Goal: Information Seeking & Learning: Compare options

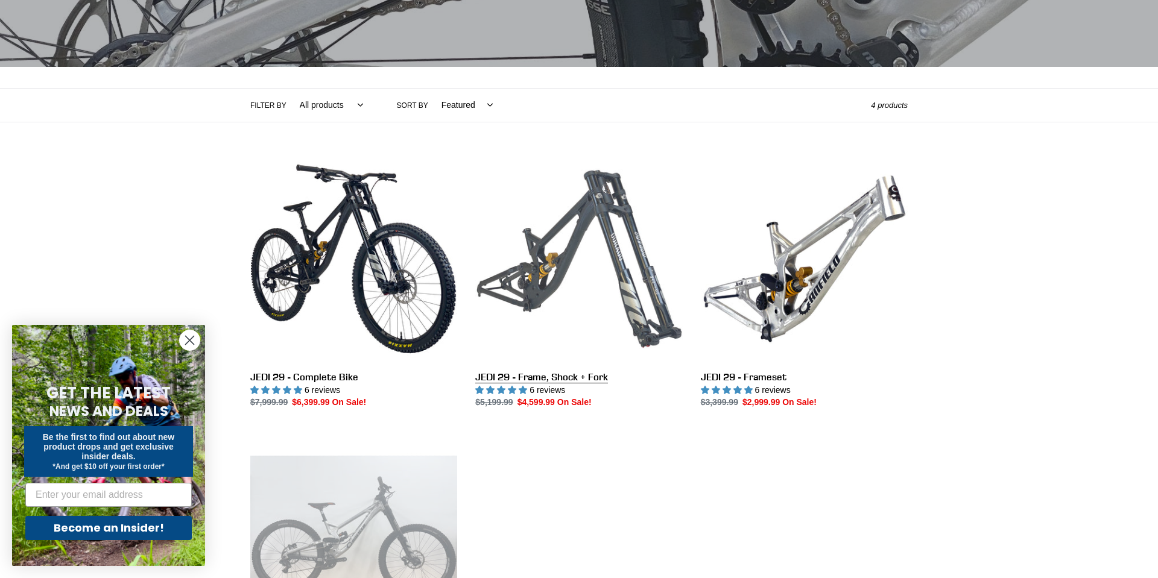
scroll to position [198, 0]
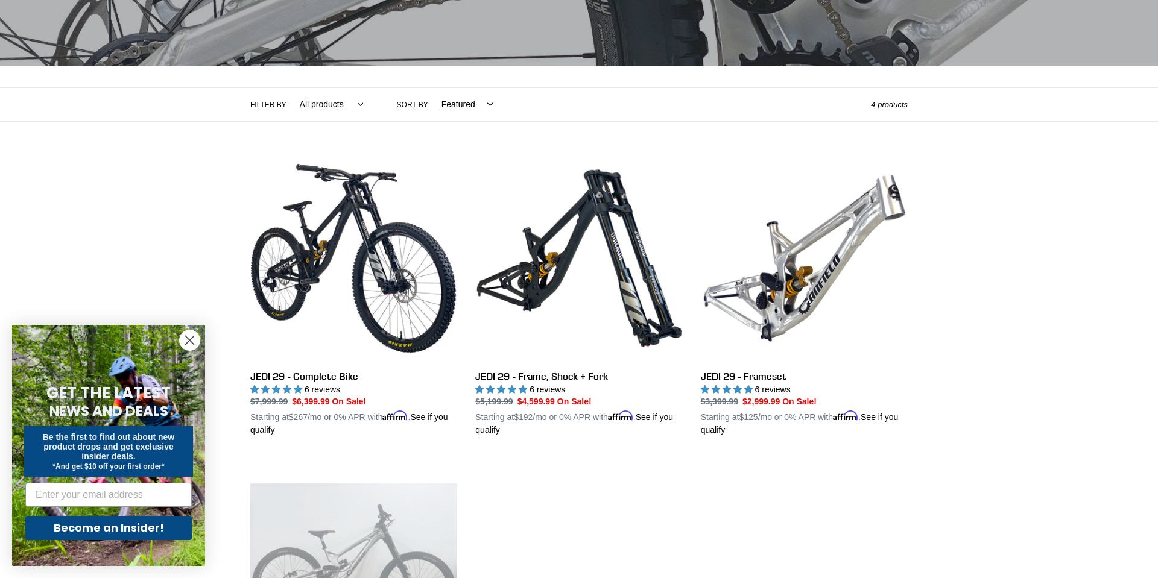
click at [186, 337] on icon "Close dialog" at bounding box center [190, 341] width 8 height 8
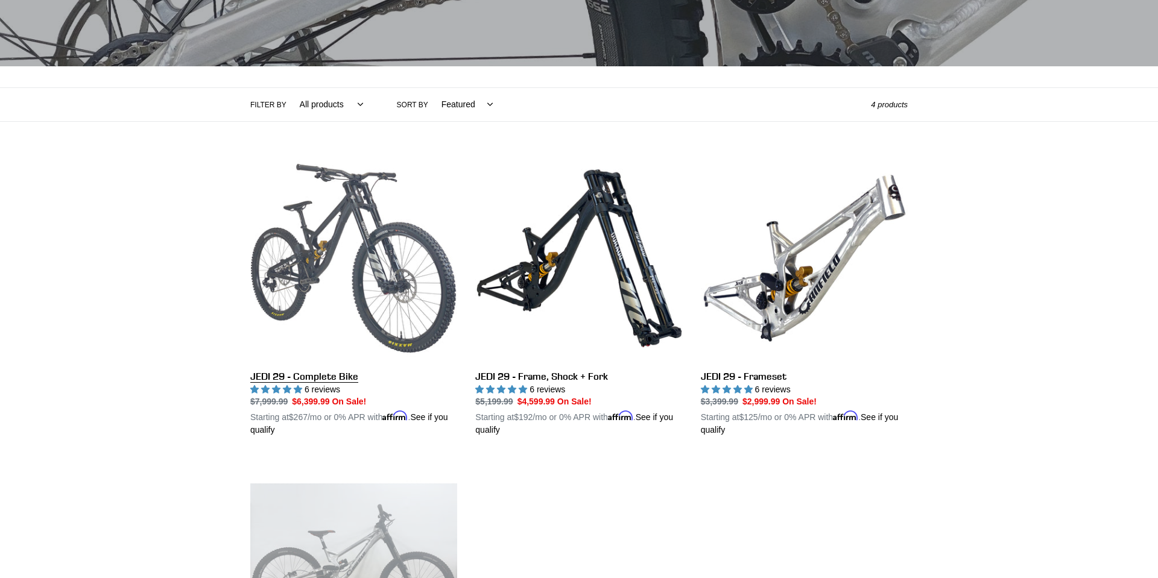
click at [441, 324] on link "JEDI 29 - Complete Bike" at bounding box center [353, 296] width 207 height 282
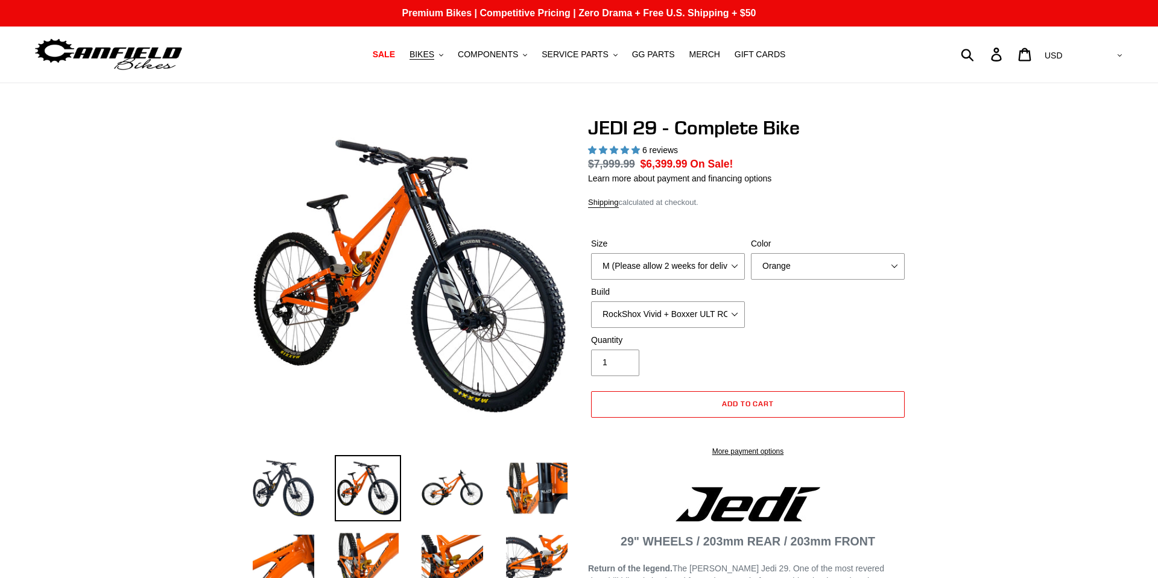
select select "highest-rating"
click at [470, 577] on img at bounding box center [452, 558] width 66 height 66
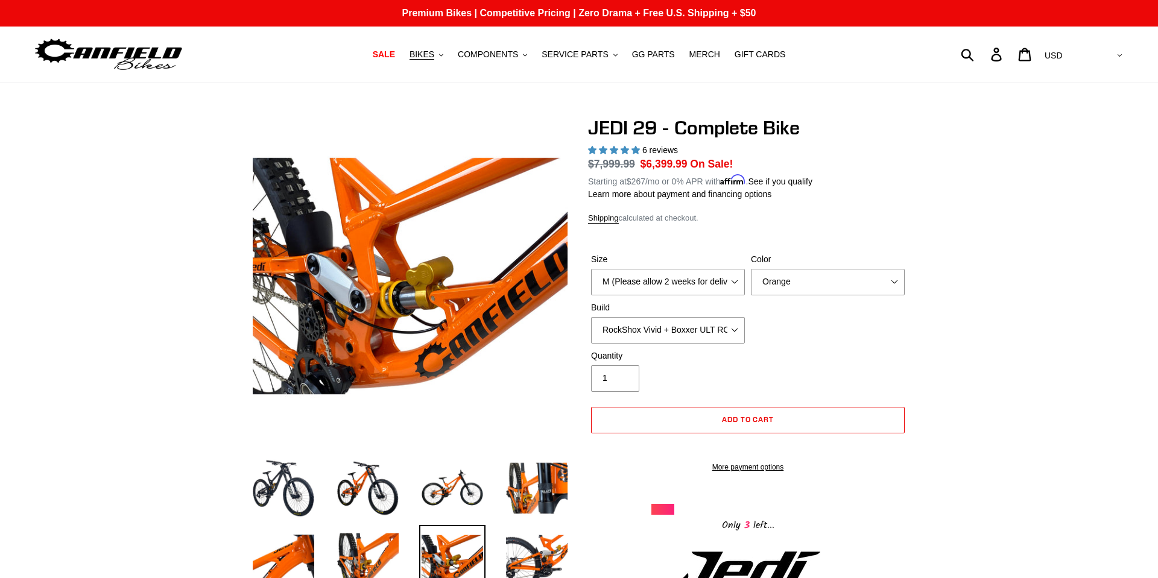
scroll to position [99, 0]
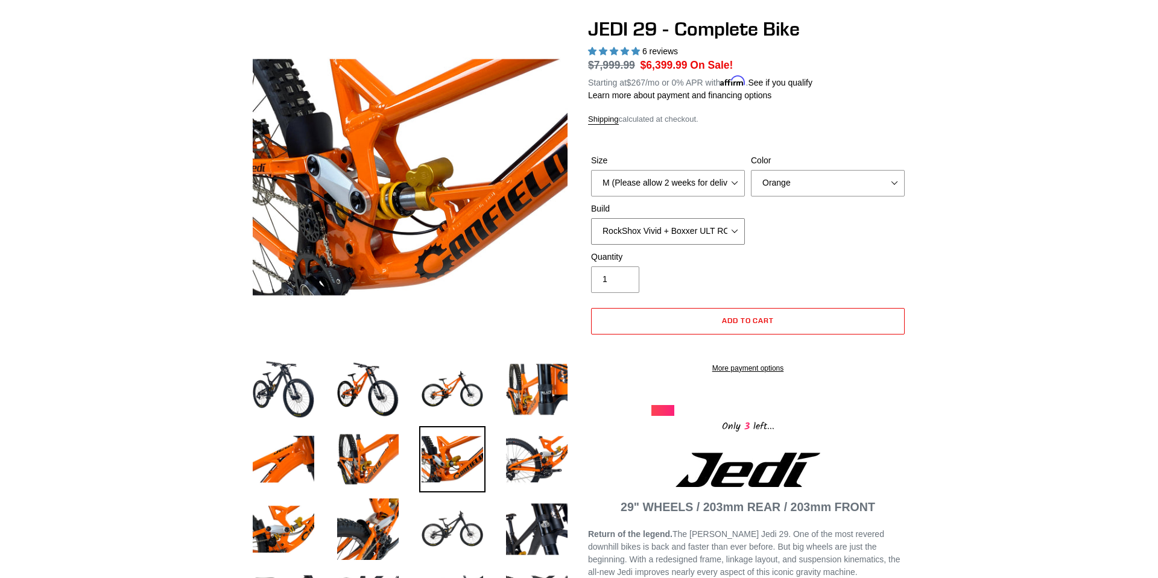
click at [700, 233] on select "RockShox Vivid + Boxxer ULT RC2 C3 200 + SRAM XO RockShox Vivid + Boxxer ULT RC…" at bounding box center [668, 231] width 154 height 27
click at [734, 235] on select "RockShox Vivid + Boxxer ULT RC2 C3 200 + SRAM XO RockShox Vivid + Boxxer ULT RC…" at bounding box center [668, 231] width 154 height 27
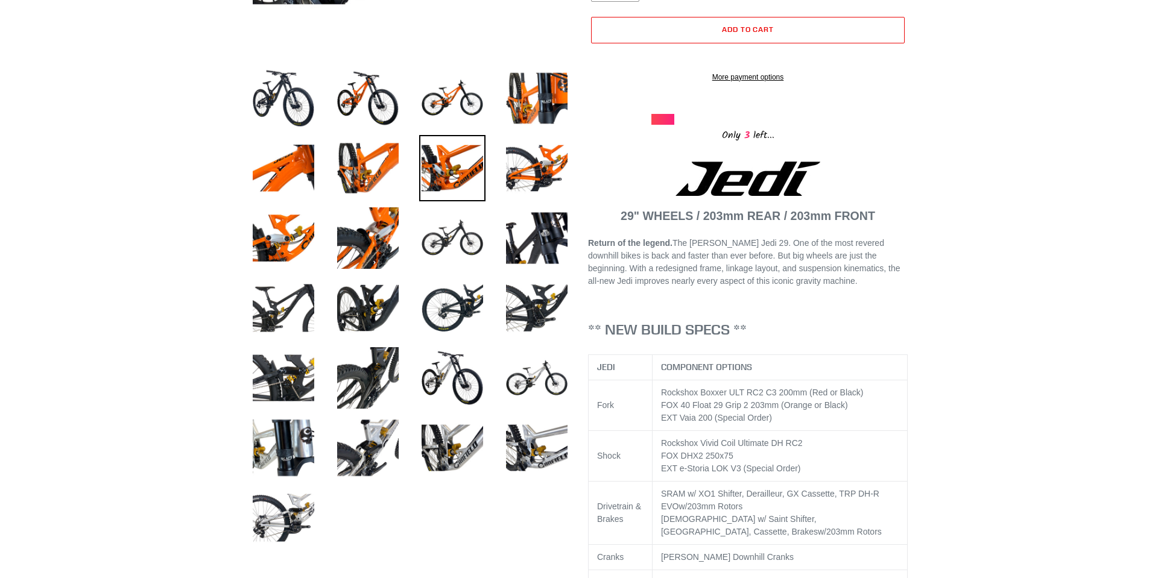
scroll to position [396, 0]
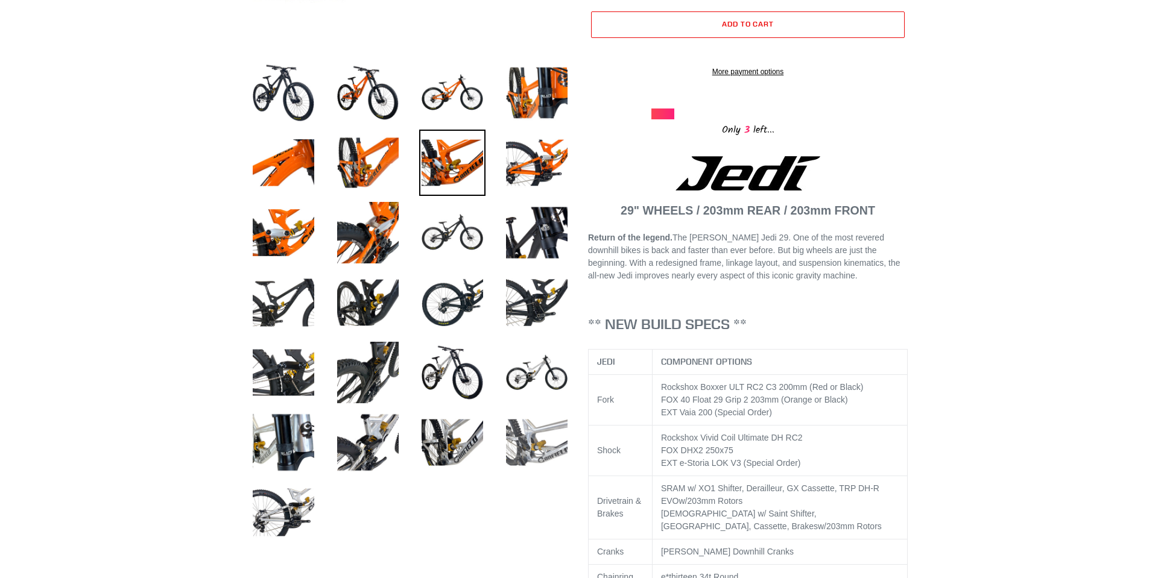
click at [546, 446] on img at bounding box center [537, 443] width 66 height 66
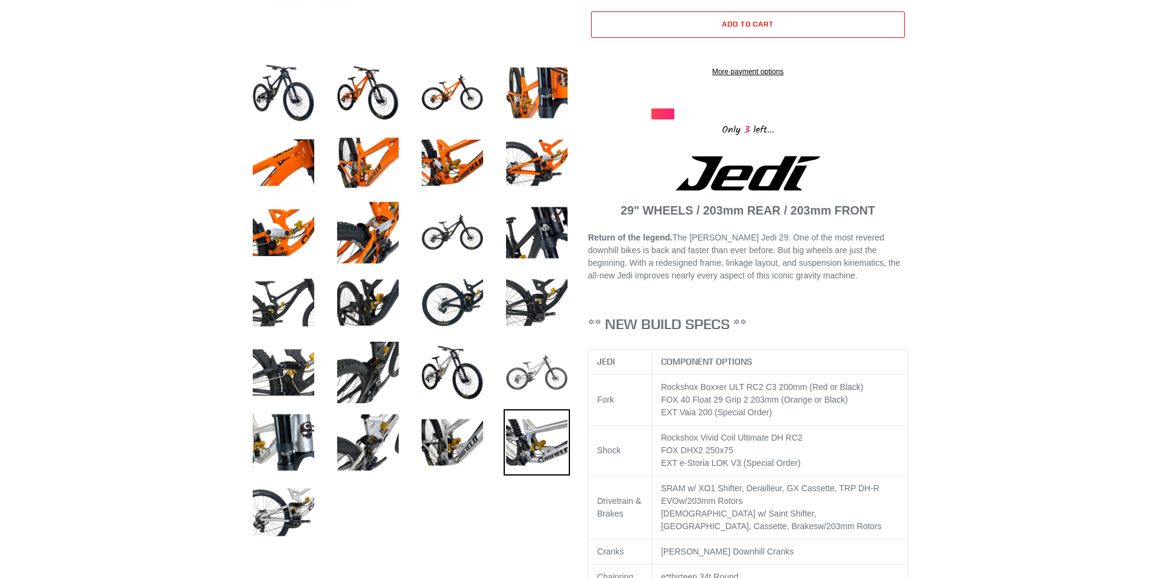
scroll to position [297, 0]
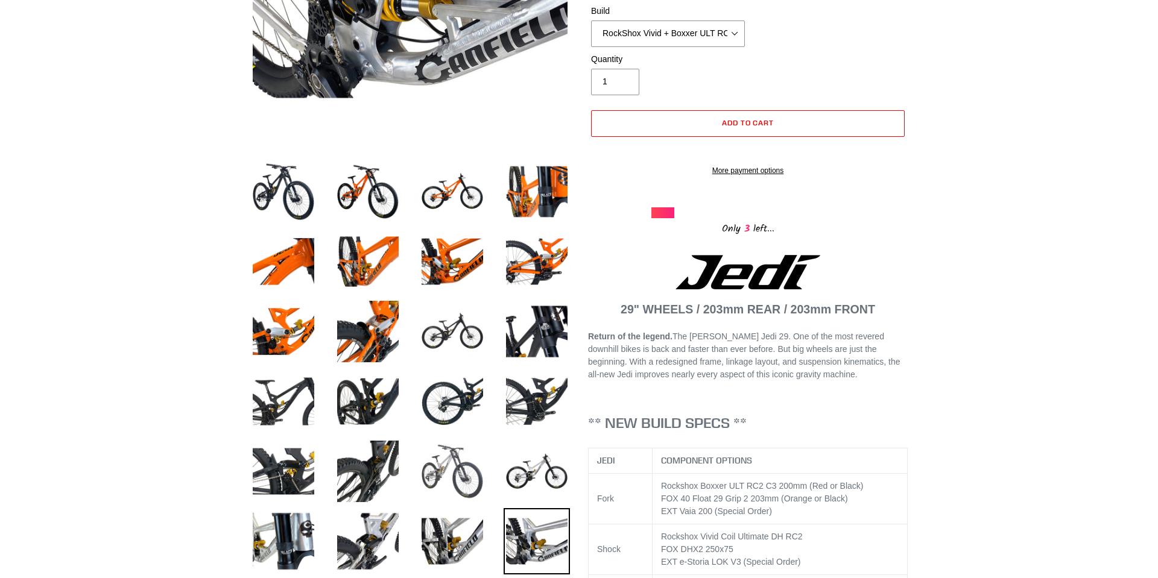
click at [452, 476] on img at bounding box center [452, 471] width 66 height 66
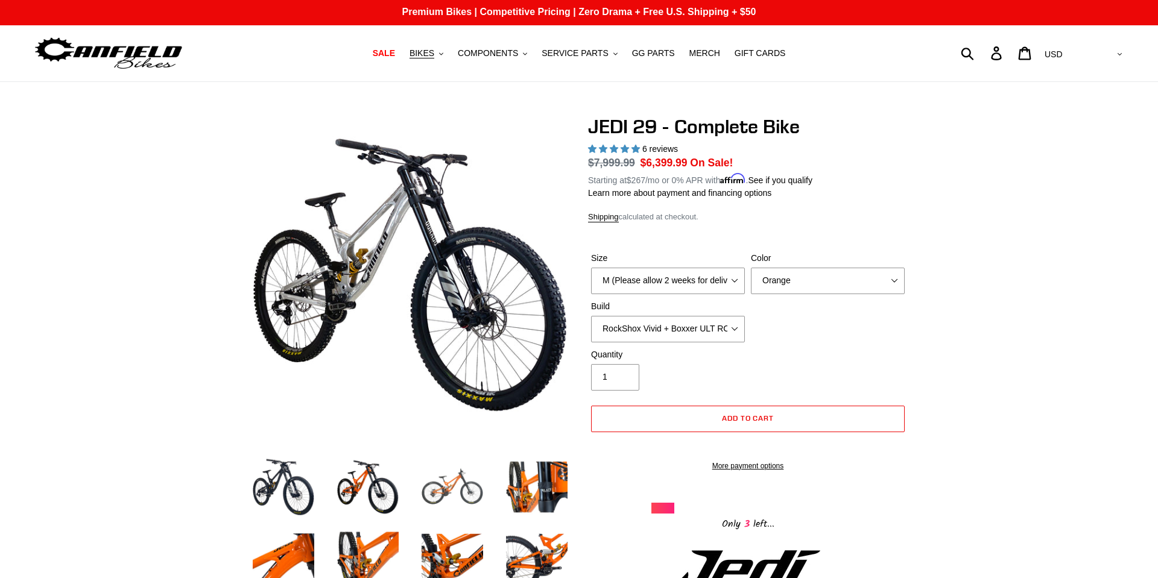
scroll to position [0, 0]
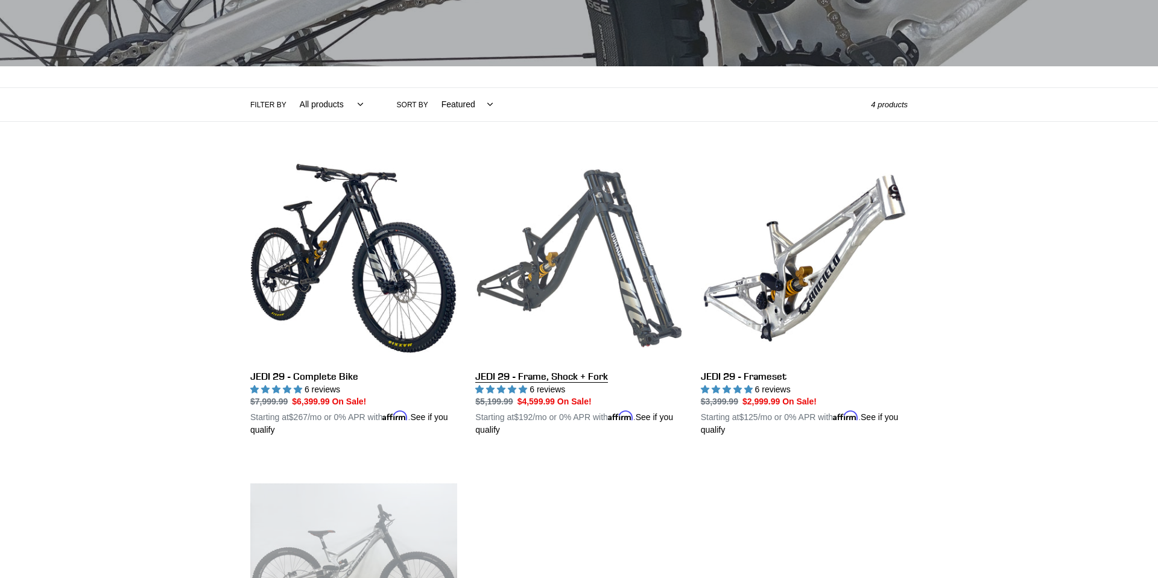
scroll to position [297, 0]
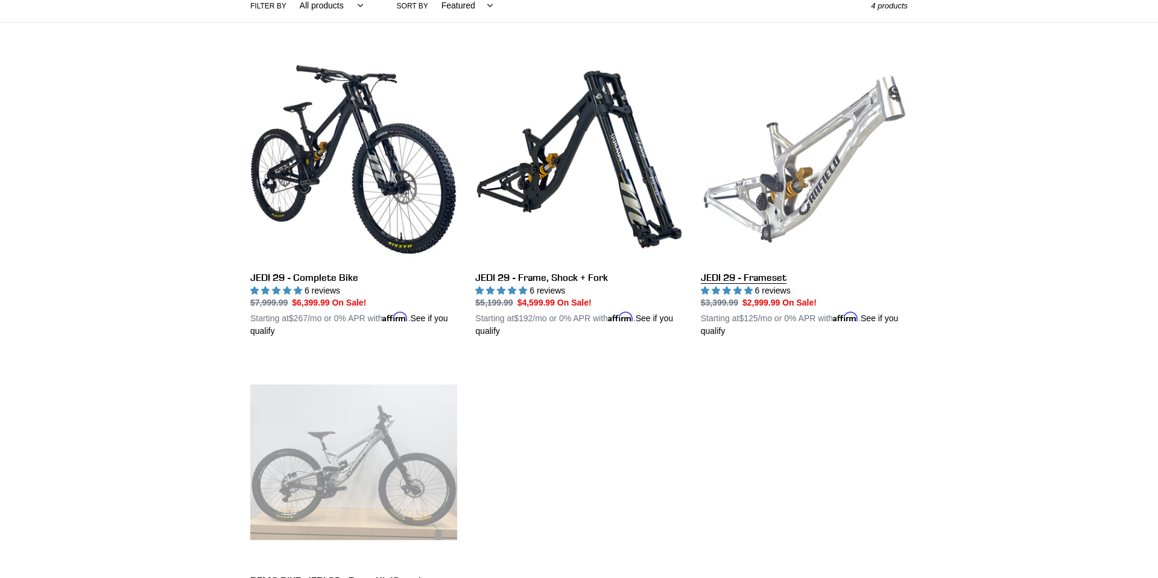
click at [779, 206] on link "JEDI 29 - Frameset" at bounding box center [804, 197] width 207 height 282
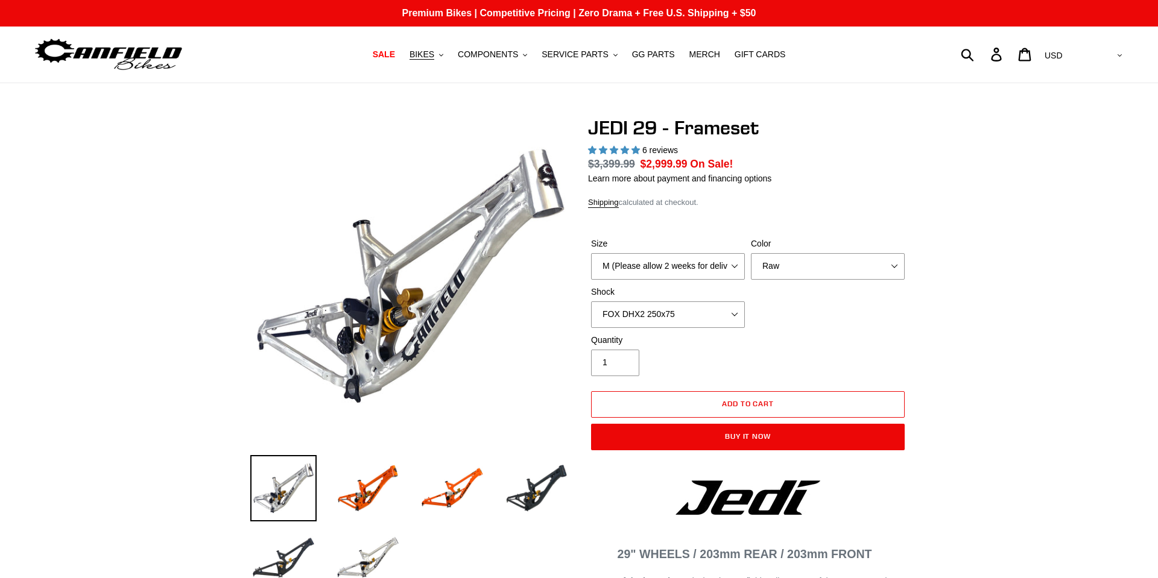
select select "highest-rating"
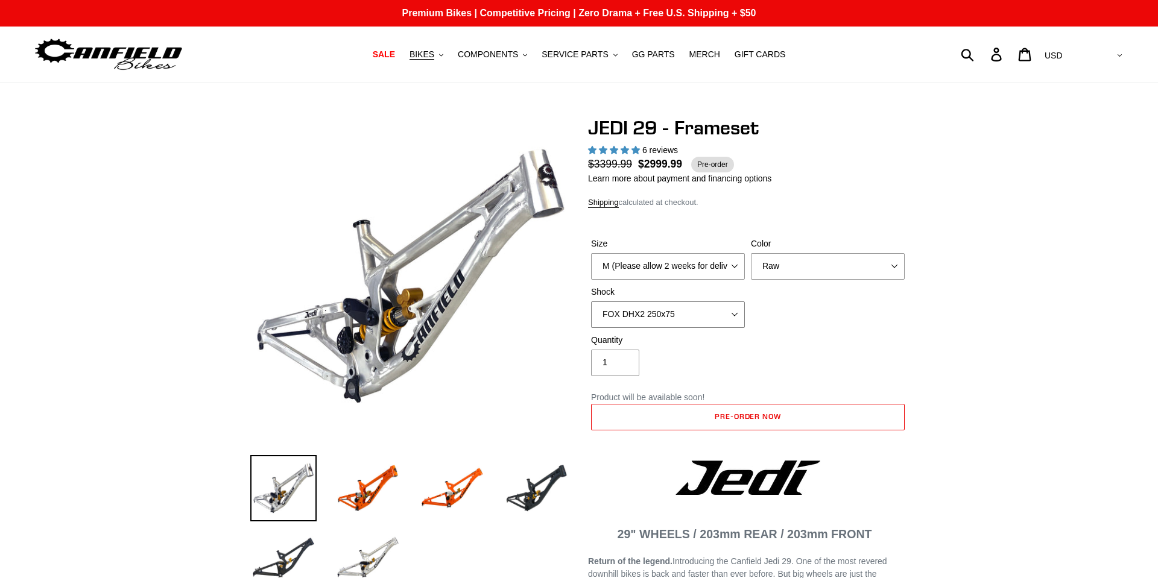
click at [710, 311] on select "No Shock FOX DHX2 250x75 RockShox Vivid Ultimate DH 250x75 EXT e-Storia LOX V3" at bounding box center [668, 315] width 154 height 27
click at [591, 302] on select "No Shock FOX DHX2 250x75 RockShox Vivid Ultimate DH 250x75 EXT e-Storia LOX V3" at bounding box center [668, 315] width 154 height 27
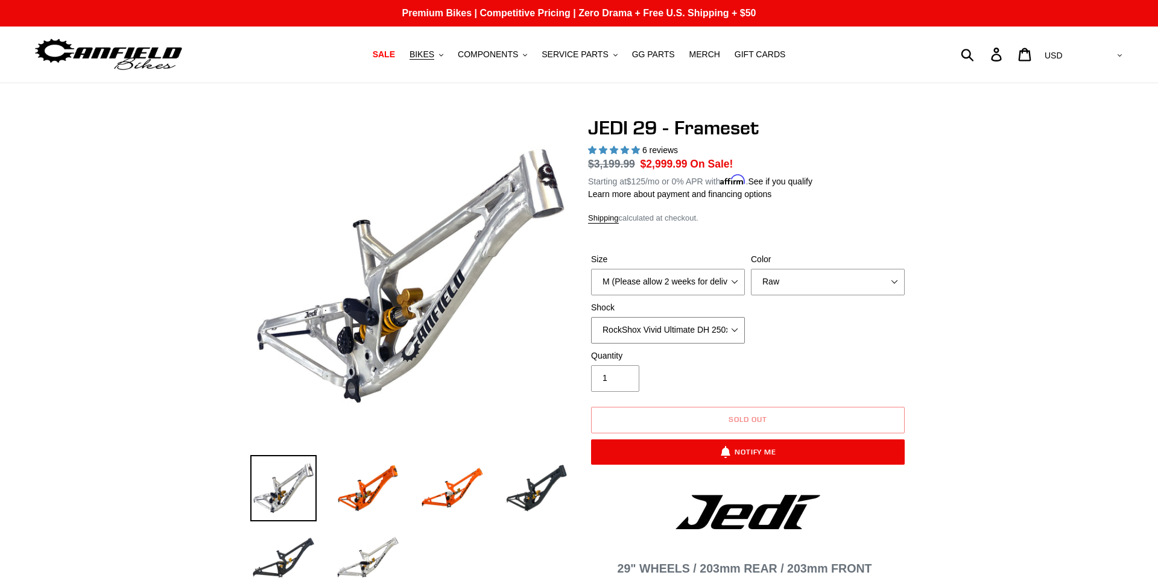
click at [702, 328] on select "No Shock FOX DHX2 250x75 RockShox Vivid Ultimate DH 250x75 EXT e-Storia LOX V3" at bounding box center [668, 330] width 154 height 27
click at [591, 317] on select "No Shock FOX DHX2 250x75 RockShox Vivid Ultimate DH 250x75 EXT e-Storia LOX V3" at bounding box center [668, 330] width 154 height 27
click at [701, 320] on select "No Shock FOX DHX2 250x75 RockShox Vivid Ultimate DH 250x75 EXT e-Storia LOX V3" at bounding box center [668, 330] width 154 height 27
click at [591, 317] on select "No Shock FOX DHX2 250x75 RockShox Vivid Ultimate DH 250x75 EXT e-Storia LOX V3" at bounding box center [668, 330] width 154 height 27
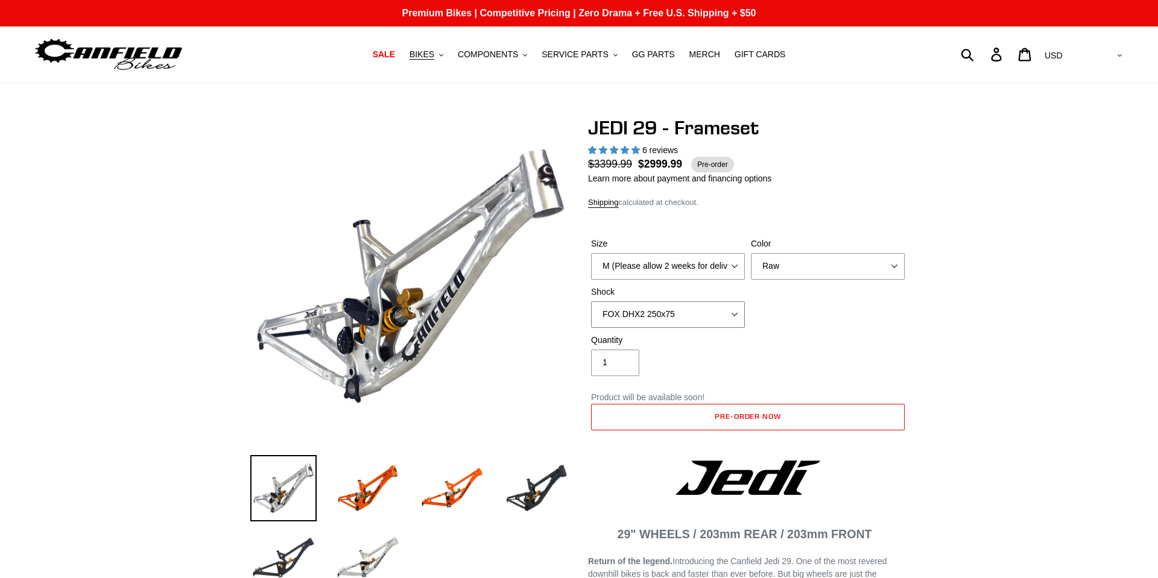
click at [690, 314] on select "No Shock FOX DHX2 250x75 RockShox Vivid Ultimate DH 250x75 EXT e-Storia LOX V3" at bounding box center [668, 315] width 154 height 27
click at [591, 302] on select "No Shock FOX DHX2 250x75 RockShox Vivid Ultimate DH 250x75 EXT e-Storia LOX V3" at bounding box center [668, 315] width 154 height 27
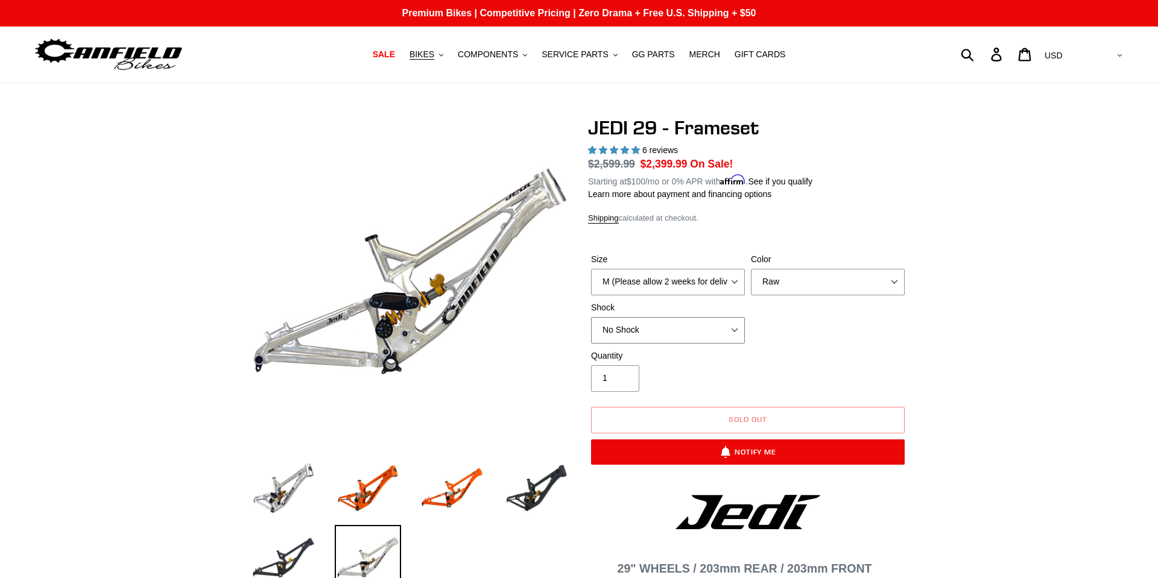
click at [683, 326] on select "No Shock FOX DHX2 250x75 RockShox Vivid Ultimate DH 250x75 EXT e-Storia LOX V3" at bounding box center [668, 330] width 154 height 27
click at [591, 317] on select "No Shock FOX DHX2 250x75 RockShox Vivid Ultimate DH 250x75 EXT e-Storia LOX V3" at bounding box center [668, 330] width 154 height 27
click at [672, 329] on select "No Shock FOX DHX2 250x75 RockShox Vivid Ultimate DH 250x75 EXT e-Storia LOX V3" at bounding box center [668, 330] width 154 height 27
click at [591, 317] on select "No Shock FOX DHX2 250x75 RockShox Vivid Ultimate DH 250x75 EXT e-Storia LOX V3" at bounding box center [668, 330] width 154 height 27
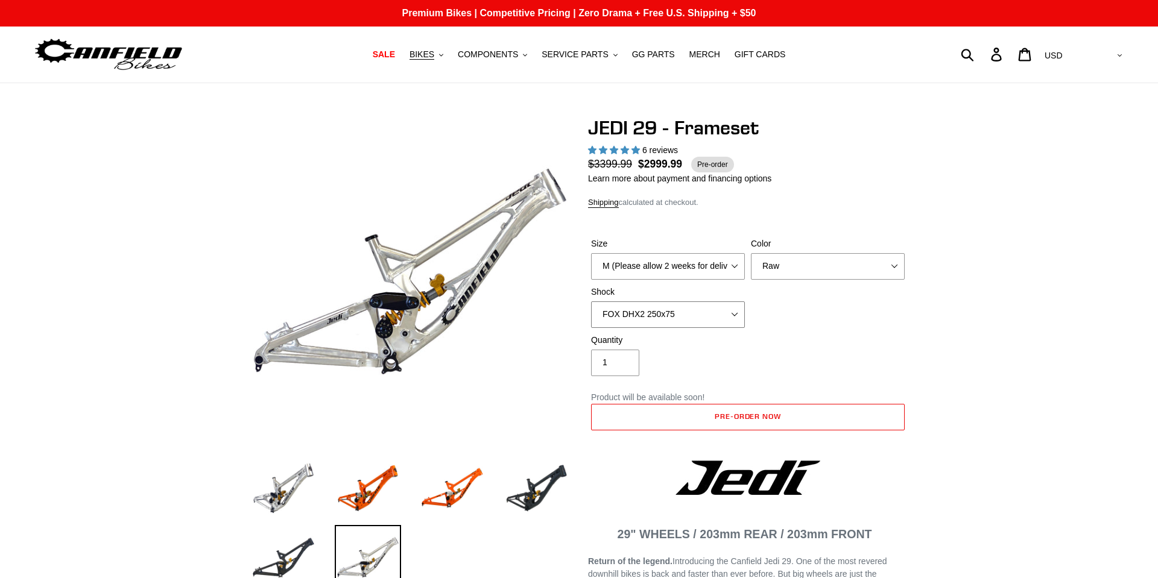
click at [680, 323] on select "No Shock FOX DHX2 250x75 RockShox Vivid Ultimate DH 250x75 EXT e-Storia LOX V3" at bounding box center [668, 315] width 154 height 27
click at [591, 302] on select "No Shock FOX DHX2 250x75 RockShox Vivid Ultimate DH 250x75 EXT e-Storia LOX V3" at bounding box center [668, 315] width 154 height 27
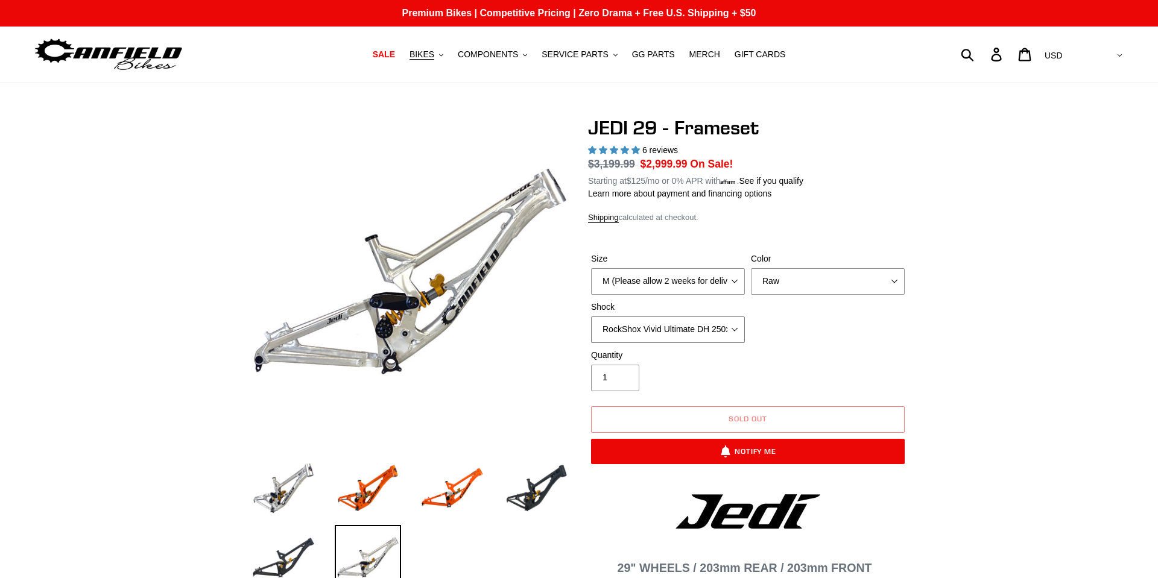
click at [686, 322] on select "No Shock FOX DHX2 250x75 RockShox Vivid Ultimate DH 250x75 EXT e-Storia LOX V3" at bounding box center [668, 330] width 154 height 27
select select "FOX DHX2 250x75"
click at [591, 317] on select "No Shock FOX DHX2 250x75 RockShox Vivid Ultimate DH 250x75 EXT e-Storia LOX V3" at bounding box center [668, 330] width 154 height 27
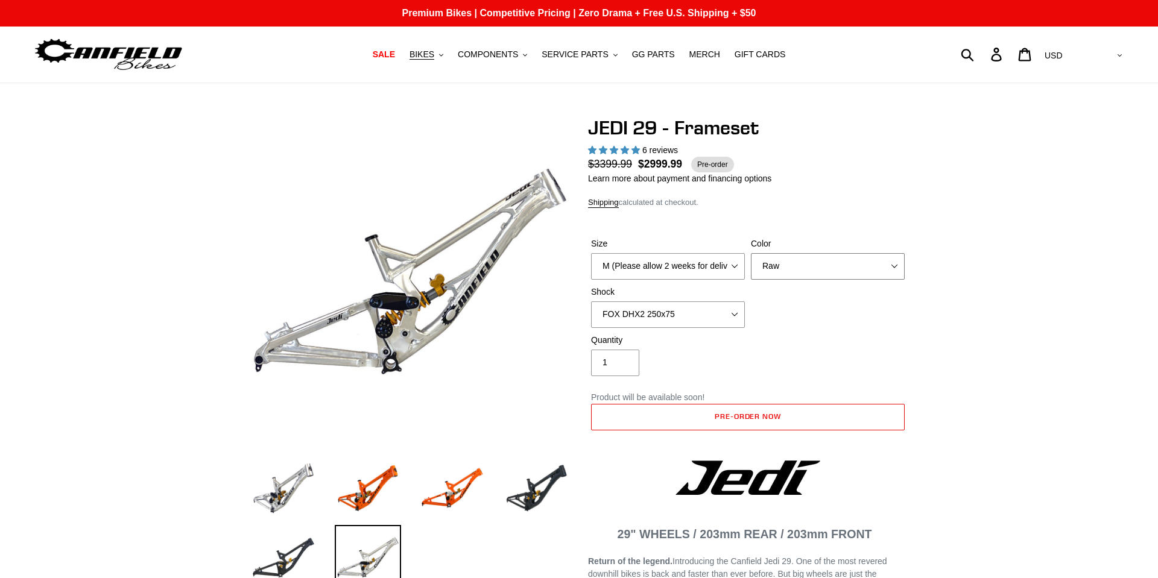
click at [776, 271] on select "Orange Raw Stealth Black" at bounding box center [828, 266] width 154 height 27
click at [751, 253] on select "Orange Raw Stealth Black" at bounding box center [828, 266] width 154 height 27
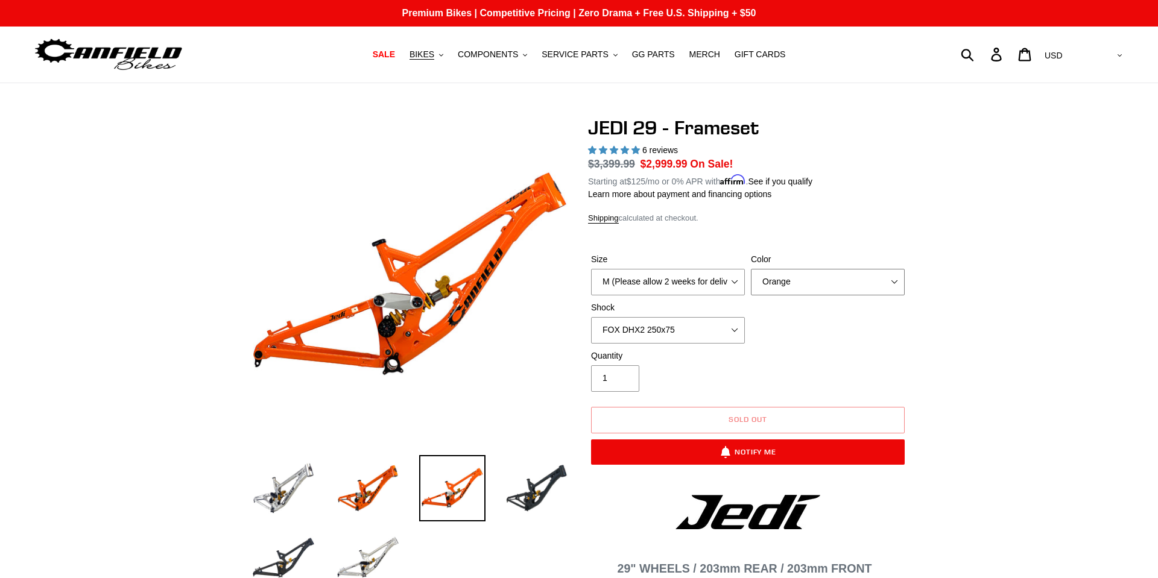
click at [785, 276] on select "Orange Raw Stealth Black" at bounding box center [828, 282] width 154 height 27
click at [751, 269] on select "Orange Raw Stealth Black" at bounding box center [828, 282] width 154 height 27
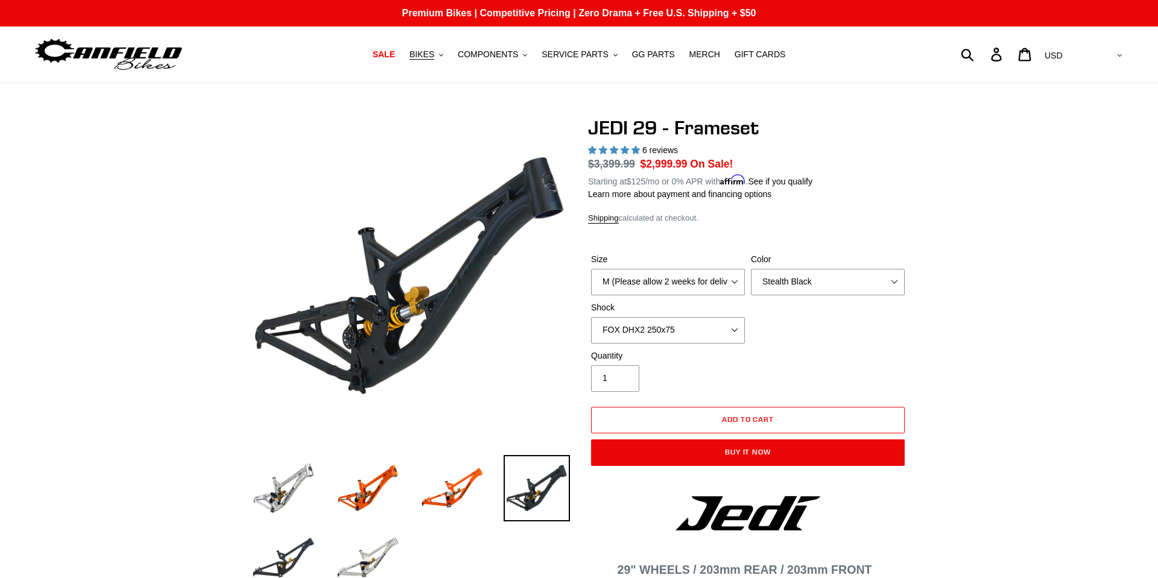
click at [775, 299] on div "Size M (Please allow 2 weeks for delivery) L (Please allow 2 weeks for delivery…" at bounding box center [748, 301] width 320 height 96
click at [782, 279] on select "Orange Raw Stealth Black" at bounding box center [828, 282] width 154 height 27
select select "Raw"
click at [751, 269] on select "Orange Raw Stealth Black" at bounding box center [828, 282] width 154 height 27
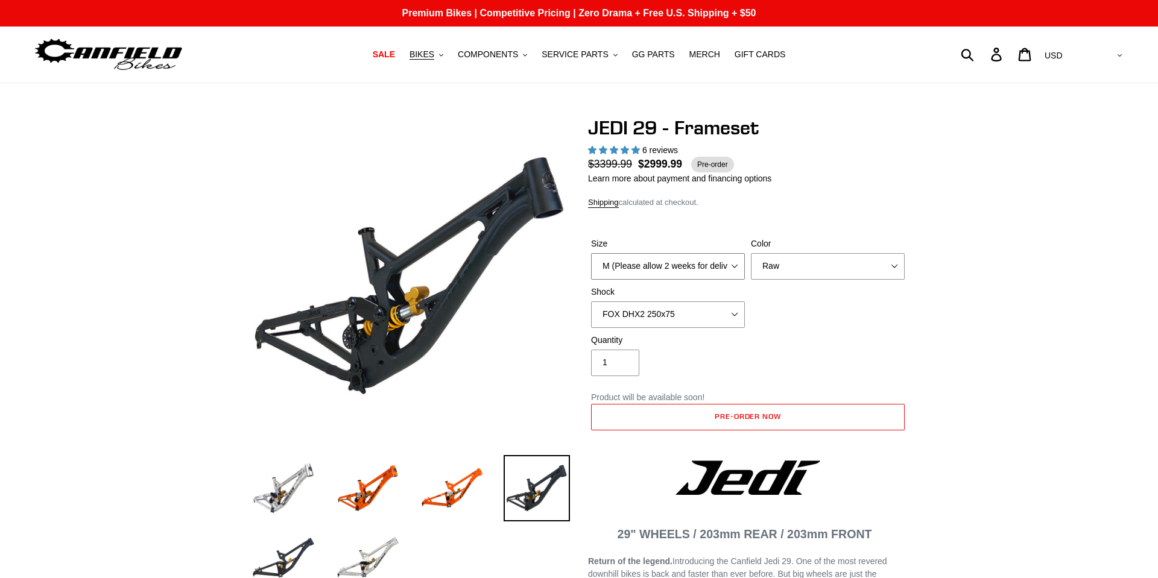
click at [710, 274] on select "M (Please allow 2 weeks for delivery) L (Please allow 2 weeks for delivery) XL" at bounding box center [668, 266] width 154 height 27
click at [716, 265] on select "M (Please allow 2 weeks for delivery) L (Please allow 2 weeks for delivery) XL" at bounding box center [668, 266] width 154 height 27
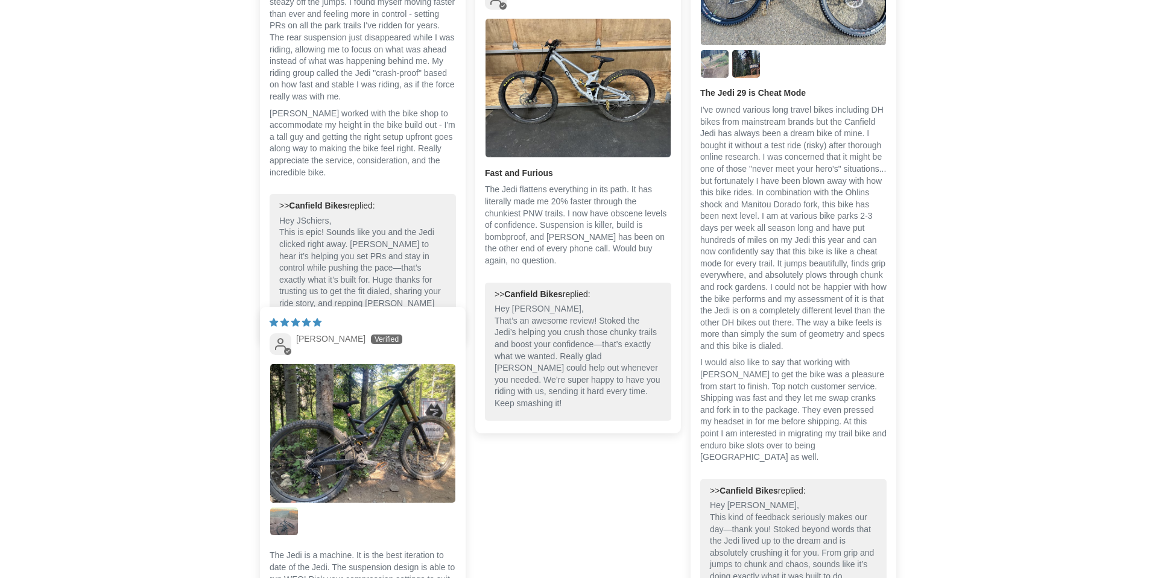
scroll to position [2671, 0]
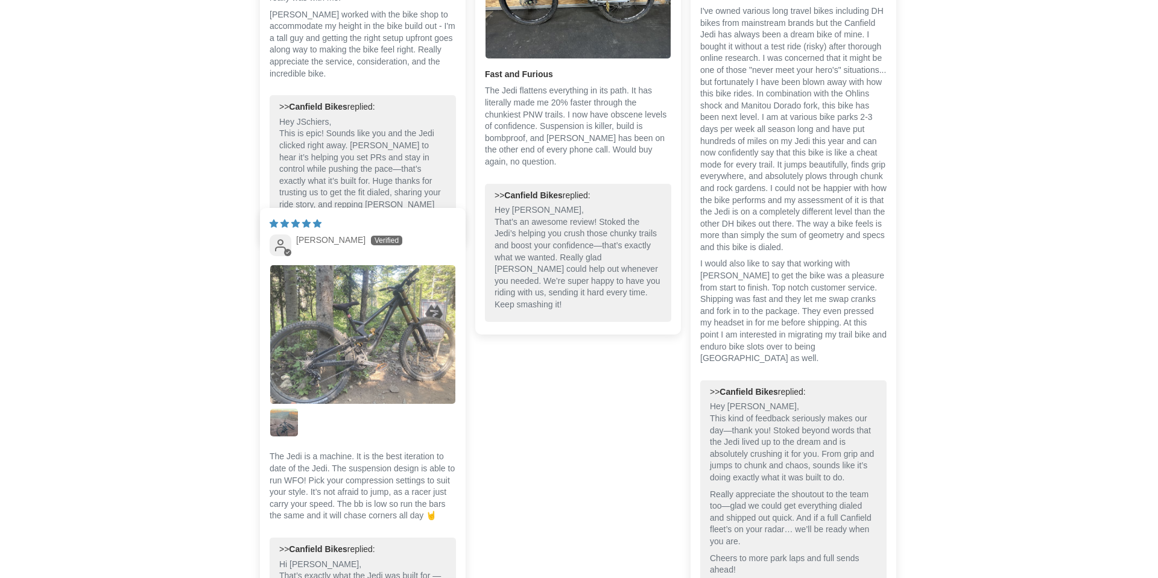
click at [318, 360] on img "Link to user picture 1" at bounding box center [362, 334] width 185 height 139
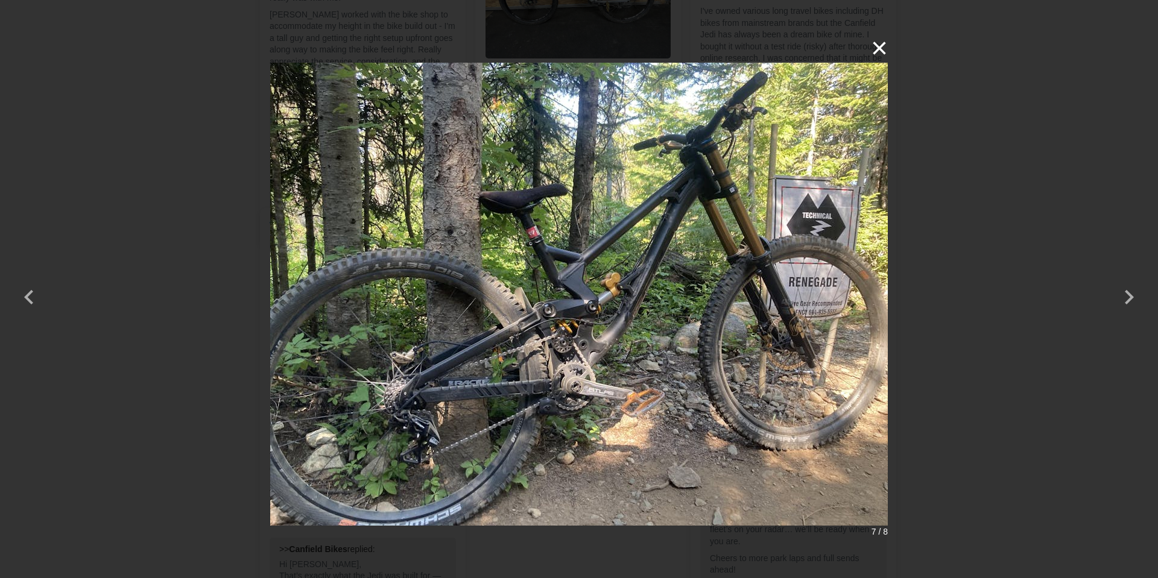
click at [881, 49] on button "×" at bounding box center [873, 48] width 29 height 29
